Goal: Find contact information: Find contact information

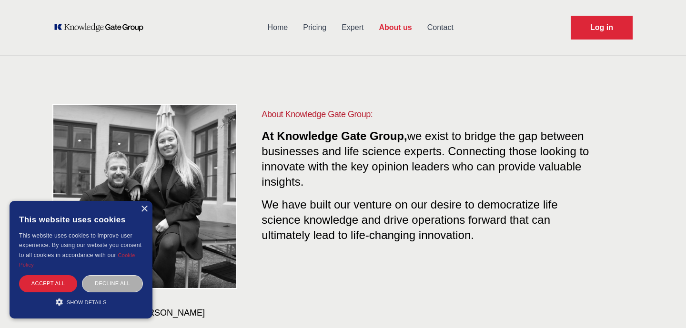
click at [109, 283] on div "Decline all" at bounding box center [112, 283] width 61 height 17
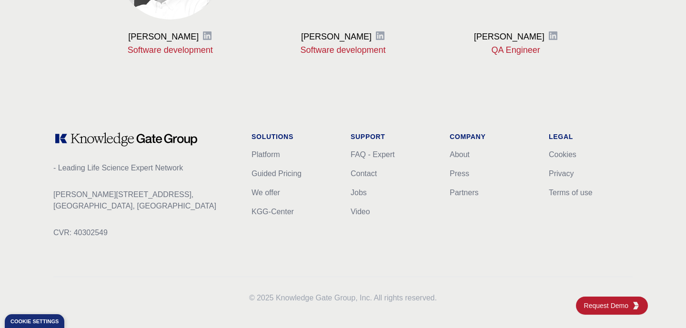
scroll to position [1271, 0]
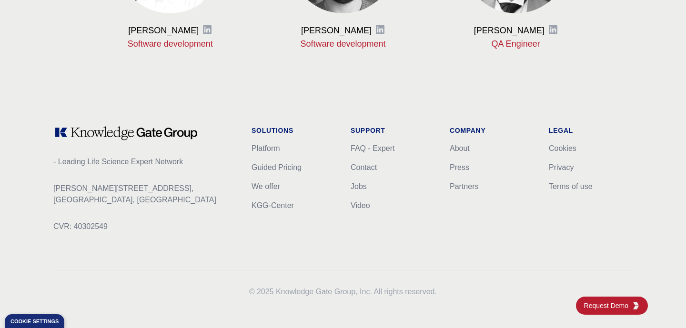
click at [367, 163] on li "Contact" at bounding box center [392, 167] width 84 height 11
click at [366, 167] on link "Contact" at bounding box center [363, 167] width 26 height 8
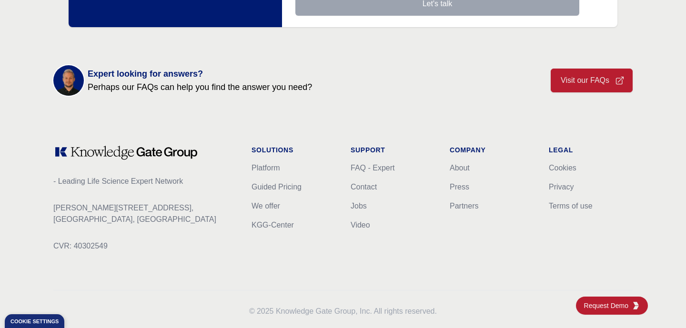
scroll to position [382, 0]
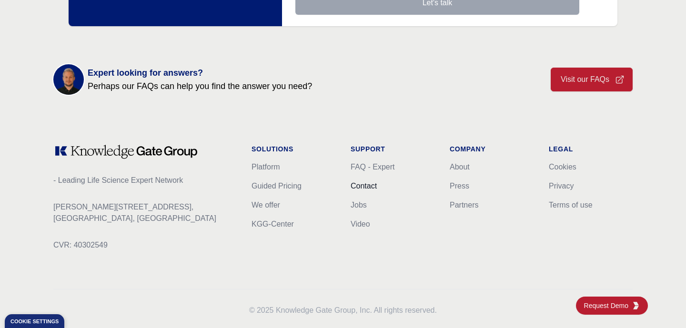
click at [367, 185] on link "Contact" at bounding box center [363, 186] width 26 height 8
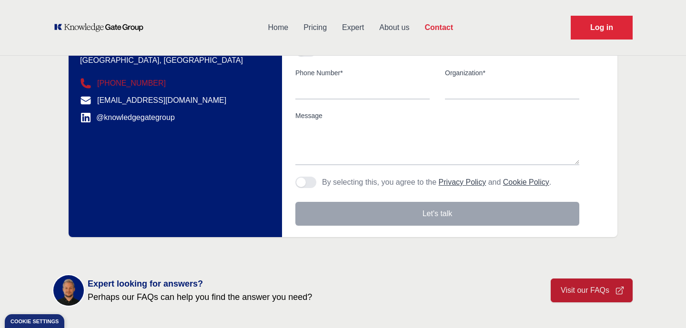
scroll to position [169, 0]
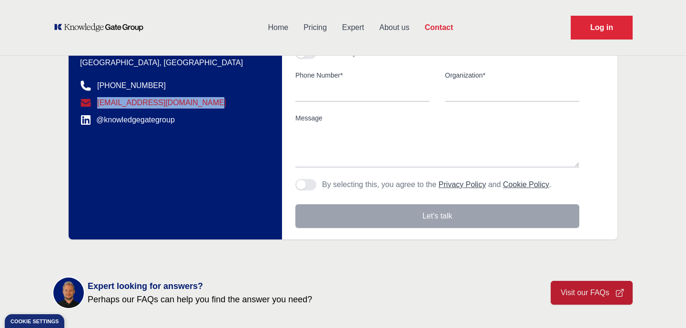
drag, startPoint x: 223, startPoint y: 103, endPoint x: 98, endPoint y: 104, distance: 124.7
click at [98, 104] on dd "[EMAIL_ADDRESS][DOMAIN_NAME]" at bounding box center [169, 102] width 179 height 11
copy link "[EMAIL_ADDRESS][DOMAIN_NAME]"
click at [281, 120] on div "Contact Information We would love to hear from you. Postal address [PERSON_NAME…" at bounding box center [175, 94] width 213 height 289
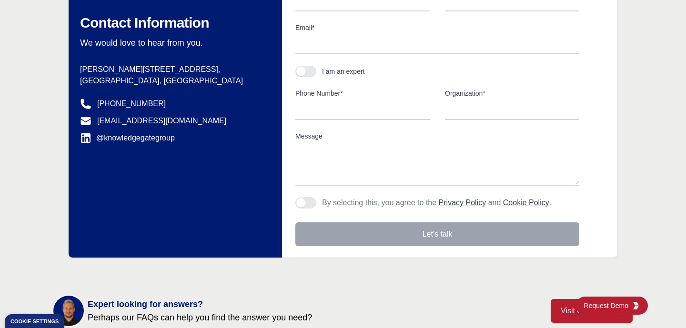
scroll to position [0, 0]
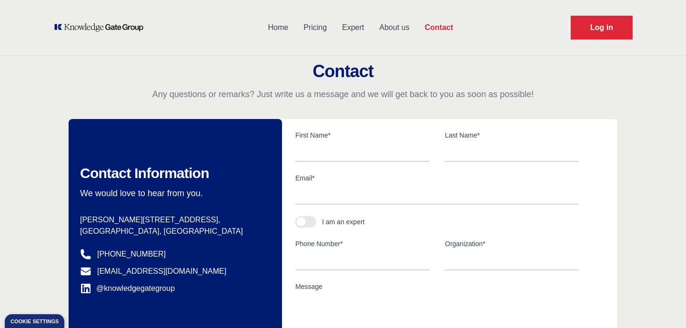
click at [390, 29] on link "About us" at bounding box center [393, 27] width 45 height 25
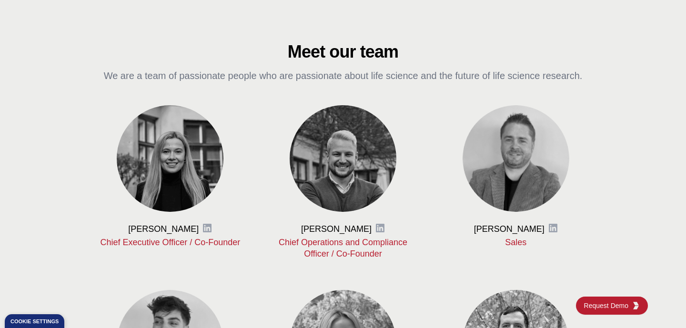
scroll to position [394, 0]
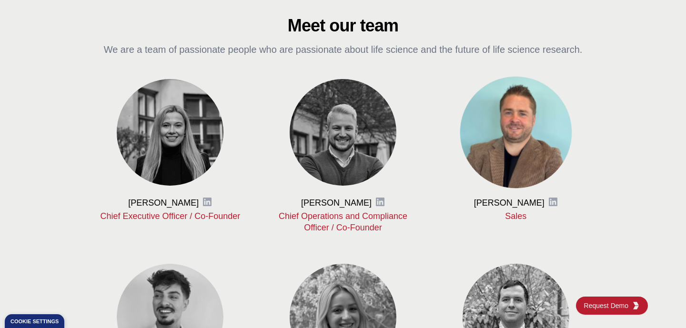
click at [465, 127] on img at bounding box center [515, 132] width 112 height 112
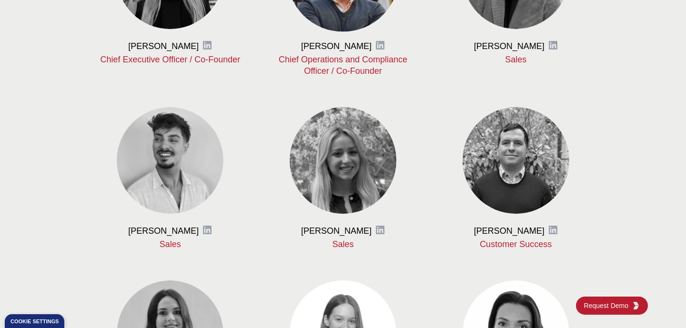
scroll to position [626, 0]
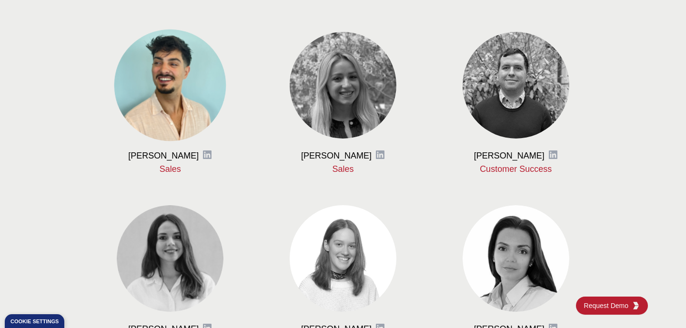
click at [204, 89] on img at bounding box center [170, 85] width 112 height 112
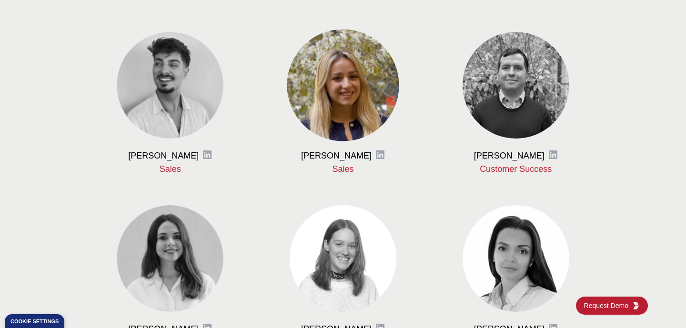
click at [323, 92] on img at bounding box center [343, 85] width 112 height 112
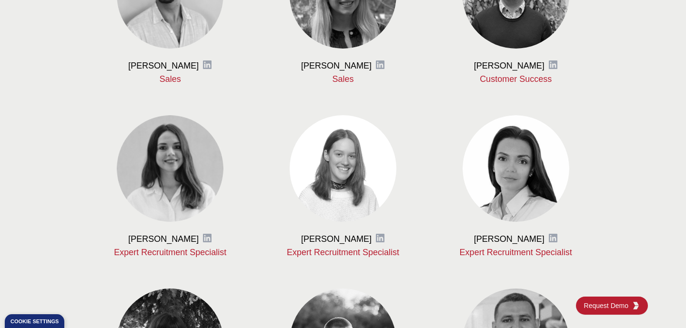
scroll to position [744, 0]
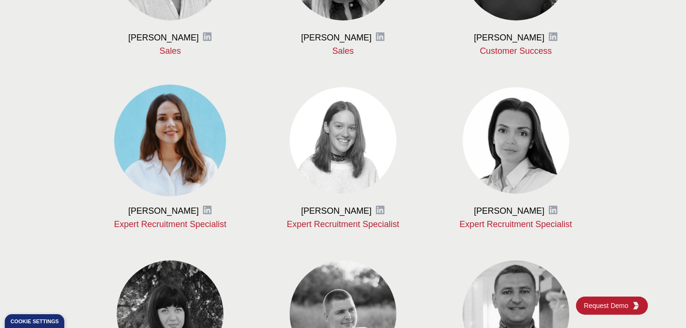
click at [205, 129] on img at bounding box center [170, 140] width 112 height 112
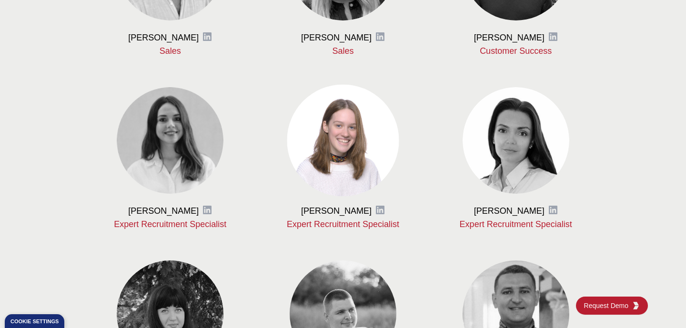
click at [331, 133] on img at bounding box center [343, 140] width 112 height 112
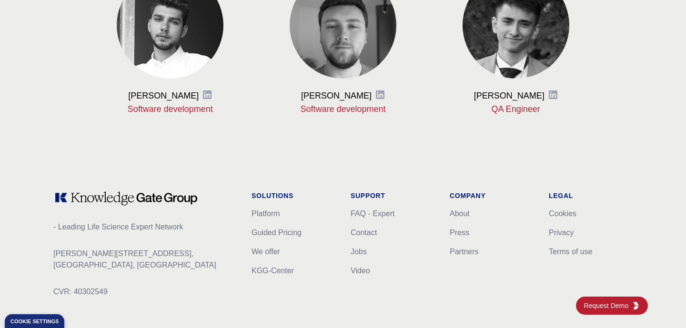
scroll to position [1230, 0]
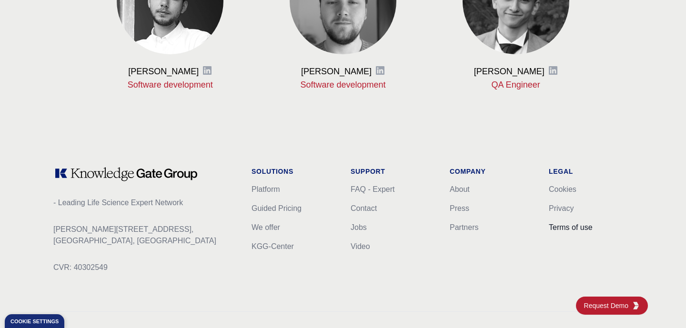
click at [564, 229] on link "Terms of use" at bounding box center [570, 227] width 44 height 8
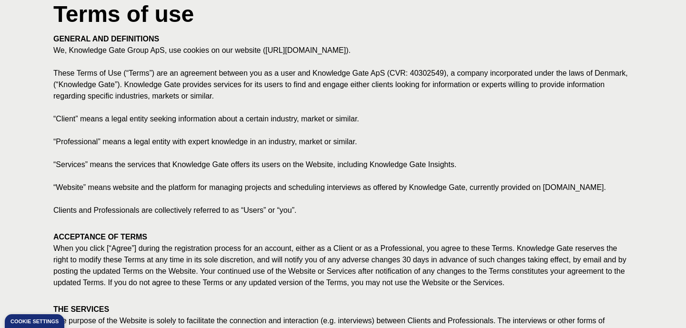
scroll to position [223, 0]
